Goal: Browse casually

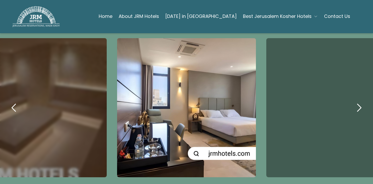
scroll to position [312, 0]
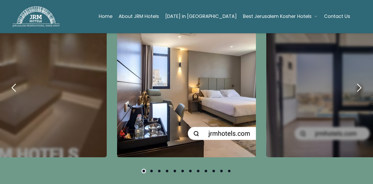
click at [357, 94] on icon "next" at bounding box center [359, 87] width 12 height 12
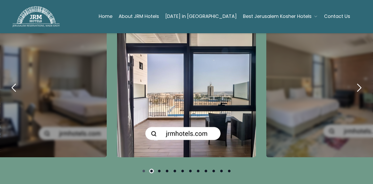
click at [357, 94] on icon "next" at bounding box center [359, 87] width 12 height 12
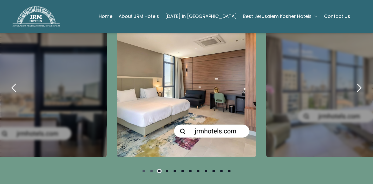
click at [357, 94] on icon "next" at bounding box center [359, 87] width 12 height 12
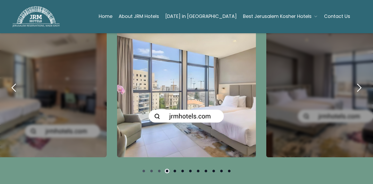
click at [357, 94] on icon "next" at bounding box center [359, 87] width 12 height 12
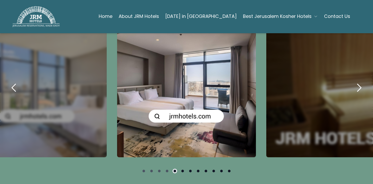
click at [357, 94] on icon "next" at bounding box center [359, 87] width 12 height 12
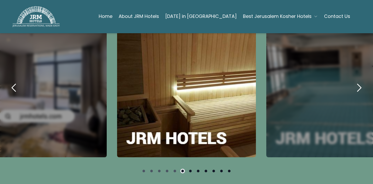
click at [357, 94] on icon "next" at bounding box center [359, 87] width 12 height 12
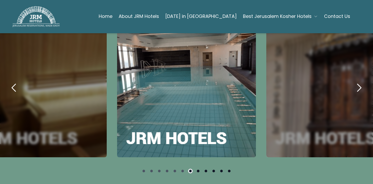
click at [357, 94] on icon "next" at bounding box center [359, 87] width 12 height 12
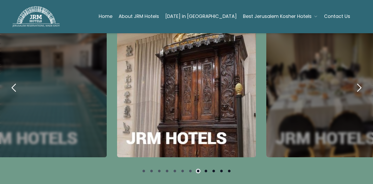
click at [357, 94] on icon "next" at bounding box center [359, 87] width 12 height 12
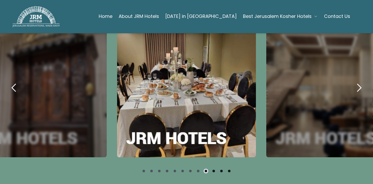
click at [357, 94] on icon "next" at bounding box center [359, 87] width 12 height 12
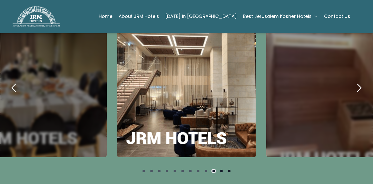
click at [357, 94] on icon "next" at bounding box center [359, 87] width 12 height 12
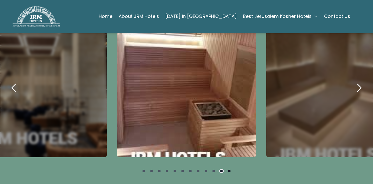
click at [357, 94] on icon "next" at bounding box center [359, 87] width 12 height 12
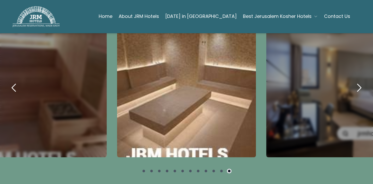
click at [357, 94] on icon "next" at bounding box center [359, 87] width 12 height 12
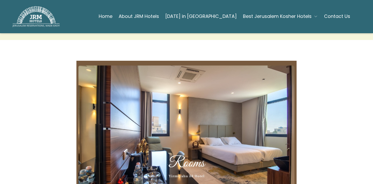
scroll to position [1423, 0]
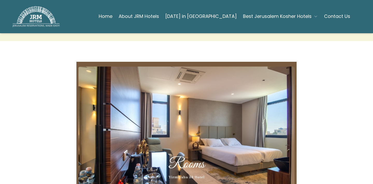
click at [274, 127] on img at bounding box center [186, 135] width 220 height 147
